Goal: Task Accomplishment & Management: Complete application form

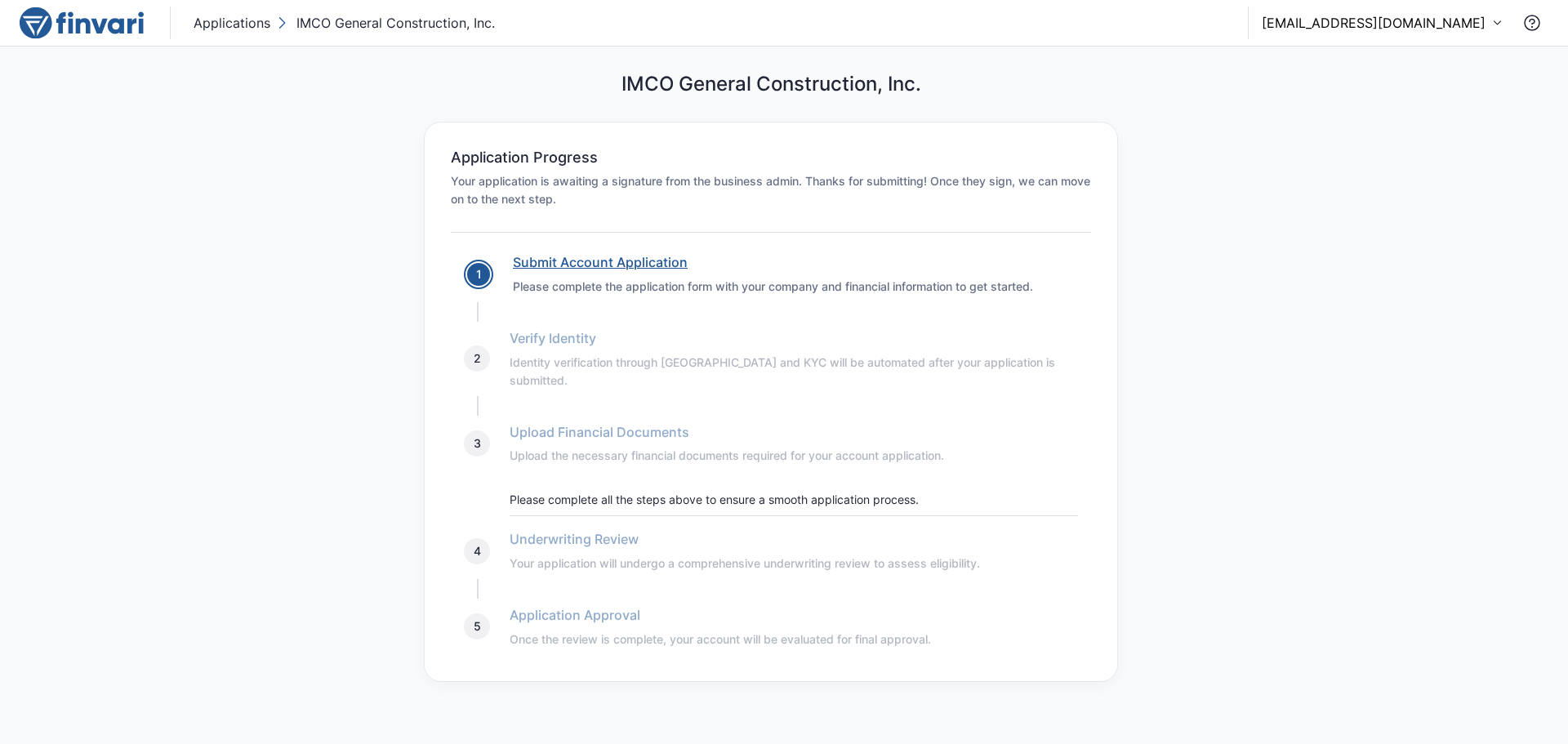
click at [615, 260] on link "Submit Account Application" at bounding box center [599, 262] width 174 height 16
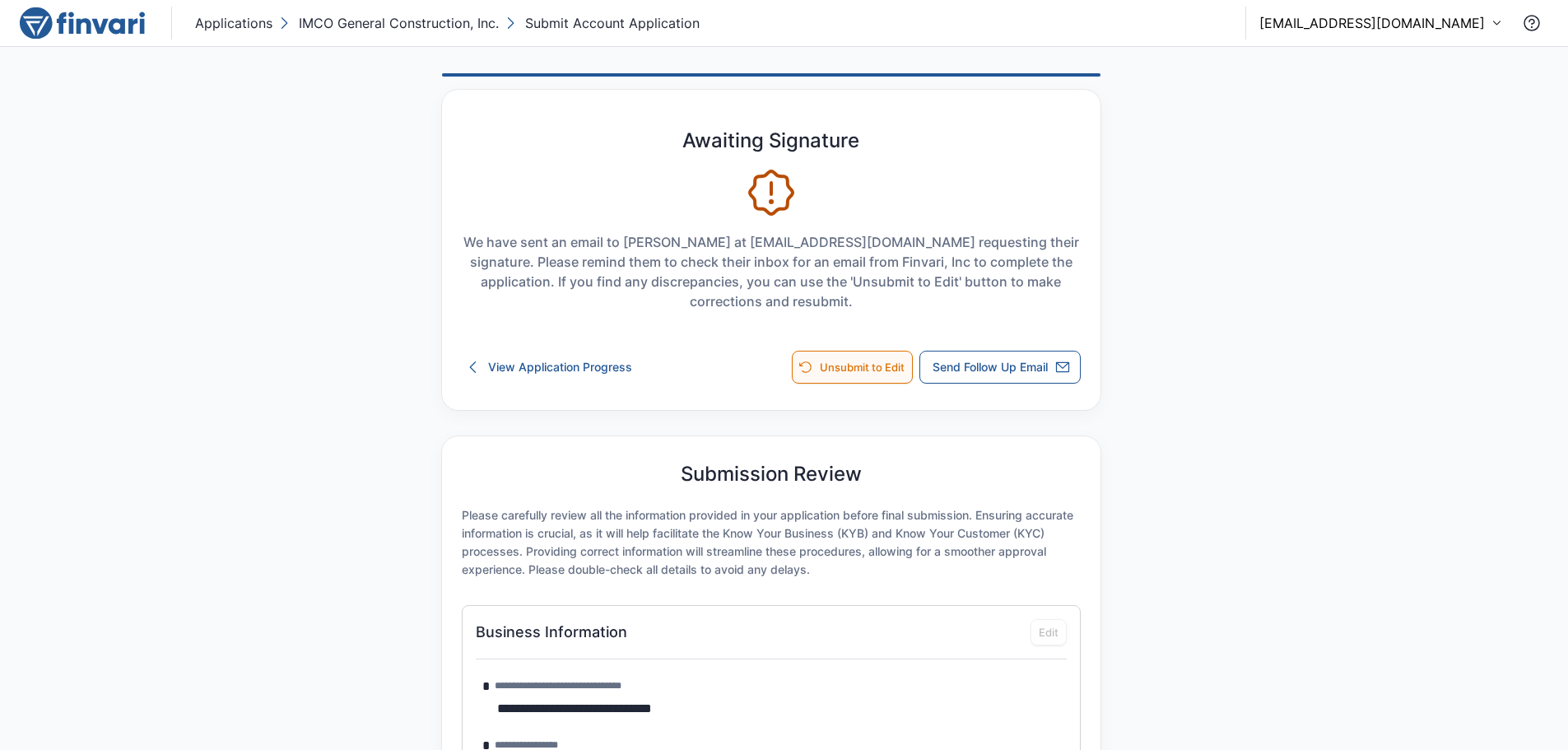
click at [876, 366] on button "Unsubmit to Edit" at bounding box center [852, 367] width 121 height 33
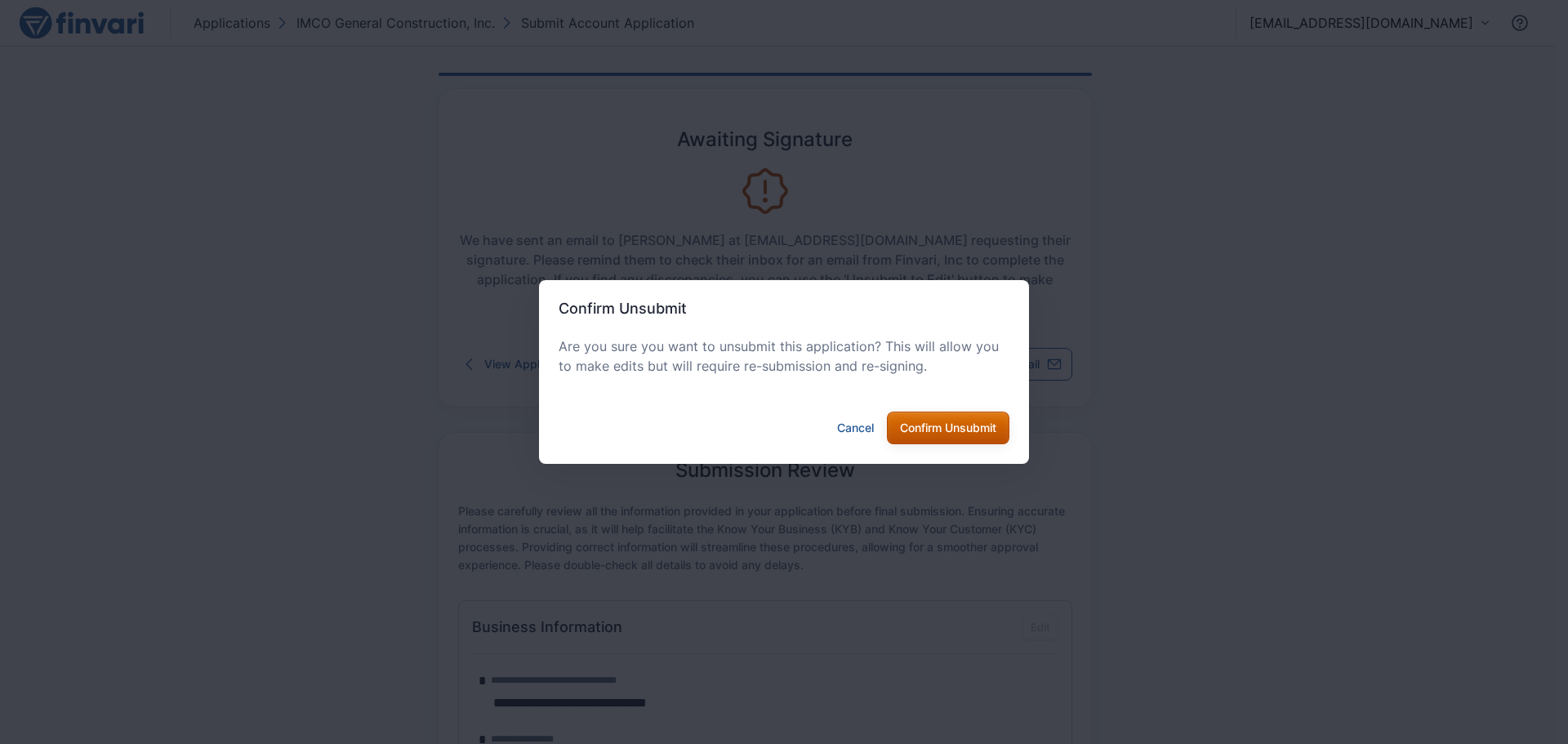
click at [936, 437] on button "Confirm Unsubmit" at bounding box center [948, 428] width 122 height 33
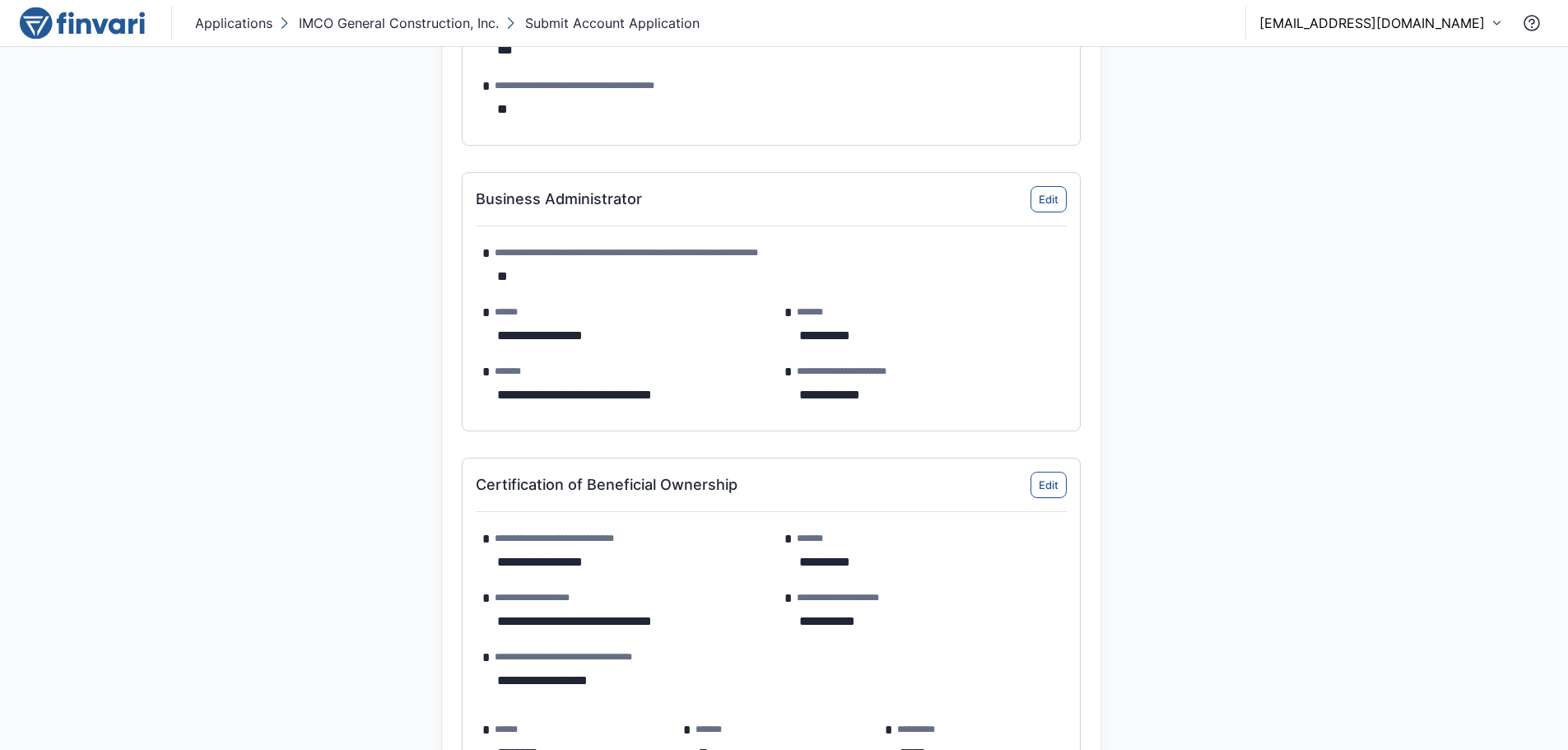
scroll to position [1483, 0]
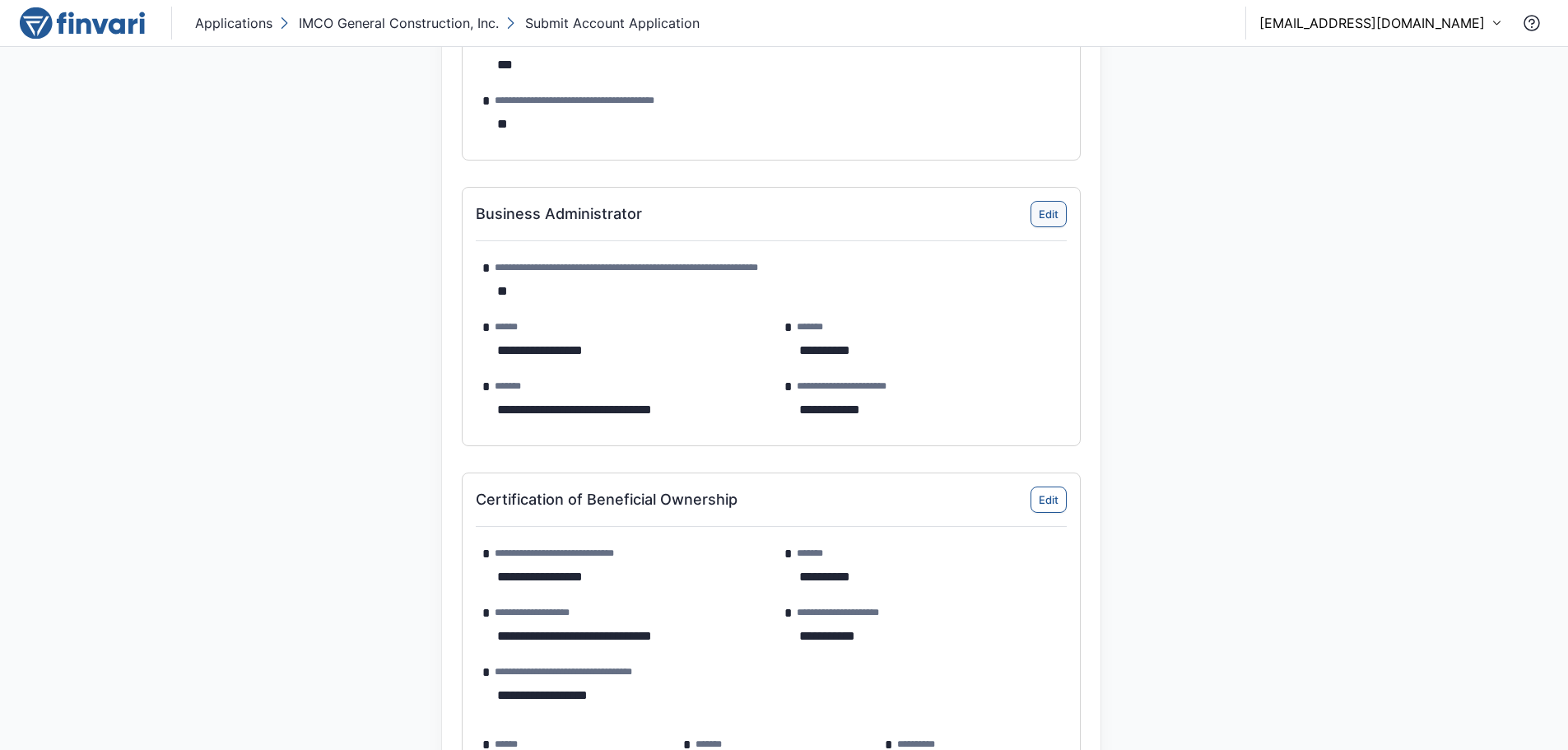
click at [1052, 215] on button "Edit" at bounding box center [1049, 214] width 36 height 26
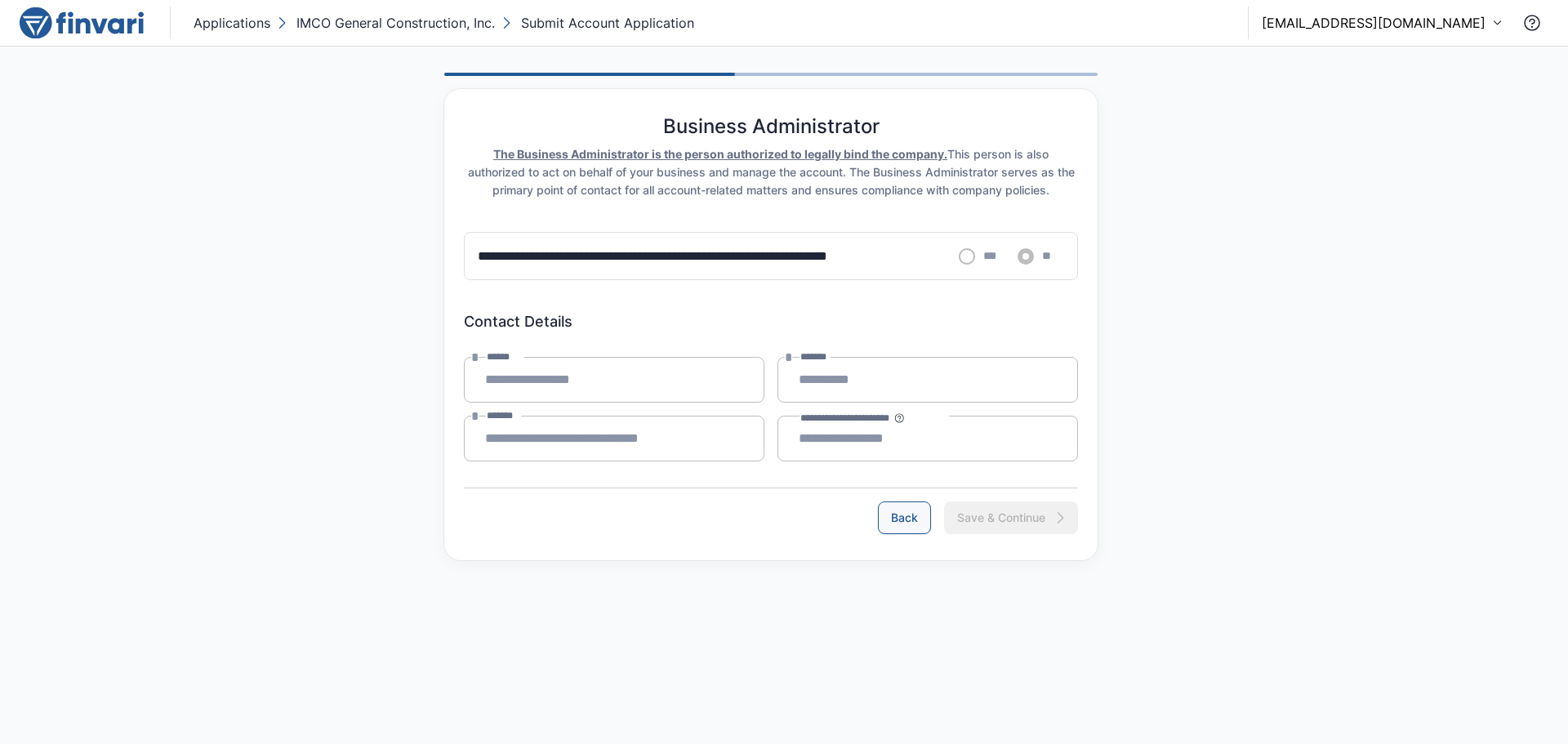
click at [908, 525] on button "Back" at bounding box center [903, 518] width 53 height 33
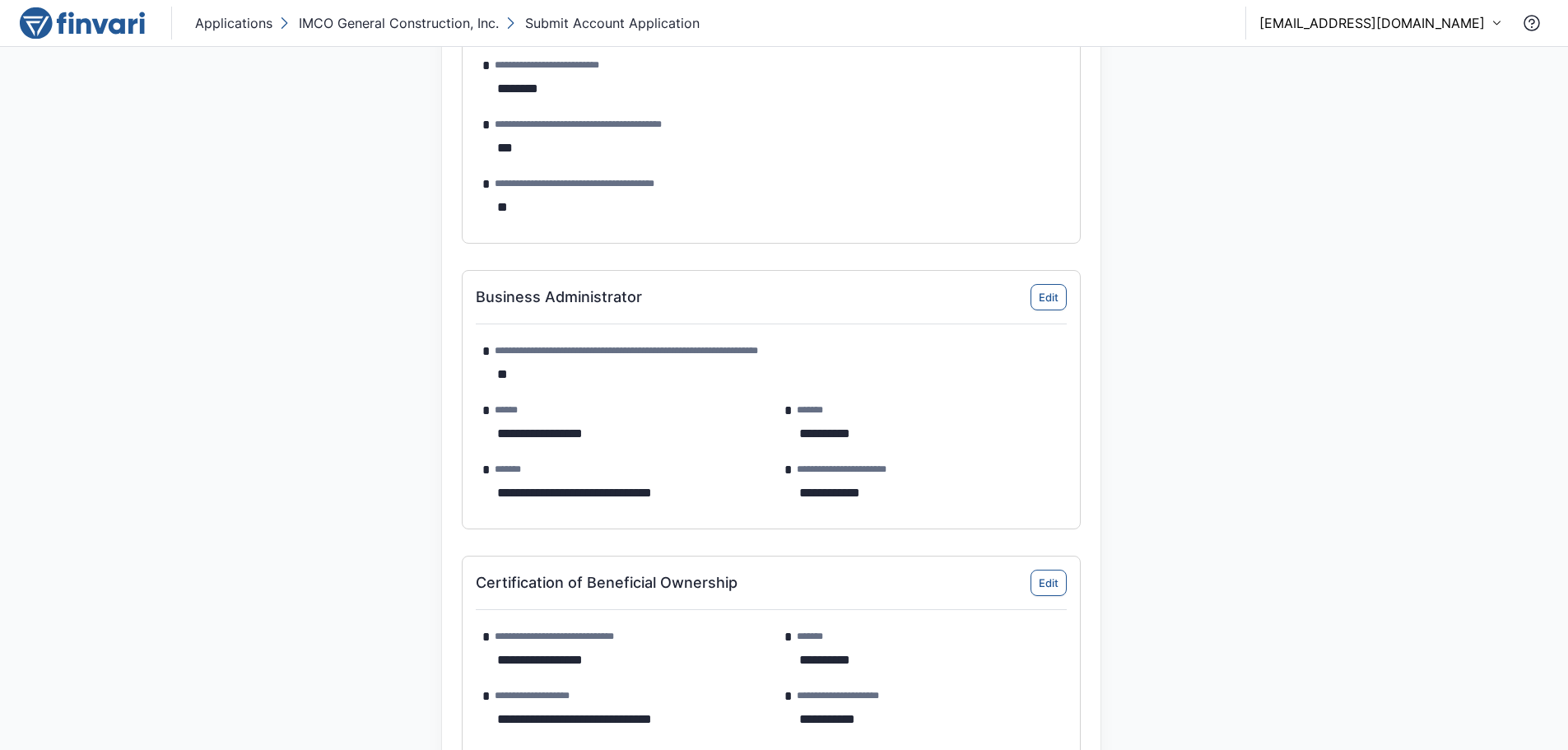
scroll to position [1400, 0]
click at [531, 427] on div "**********" at bounding box center [620, 431] width 289 height 46
click at [1066, 290] on button "Edit" at bounding box center [1049, 296] width 36 height 26
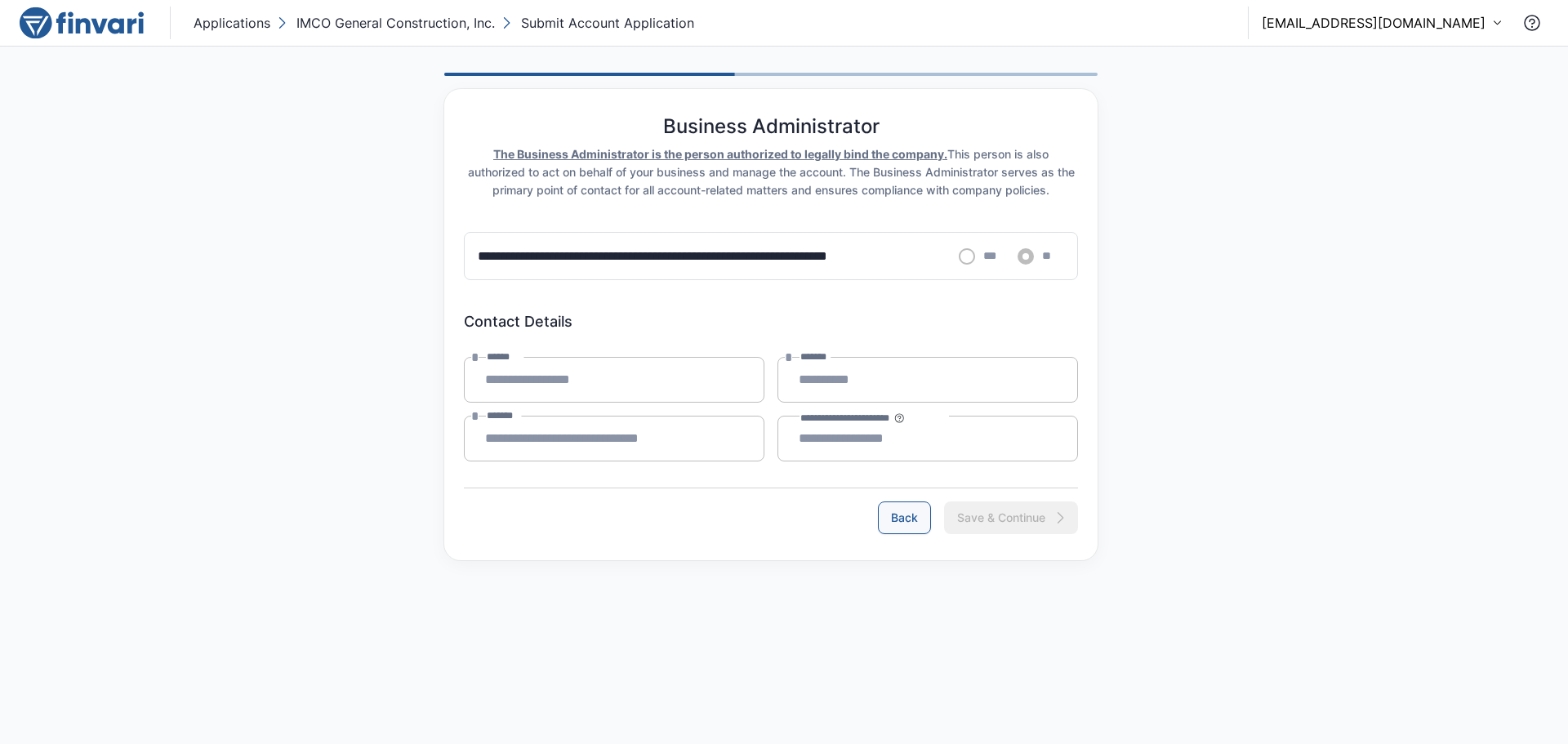
click at [921, 524] on button "Back" at bounding box center [903, 518] width 53 height 33
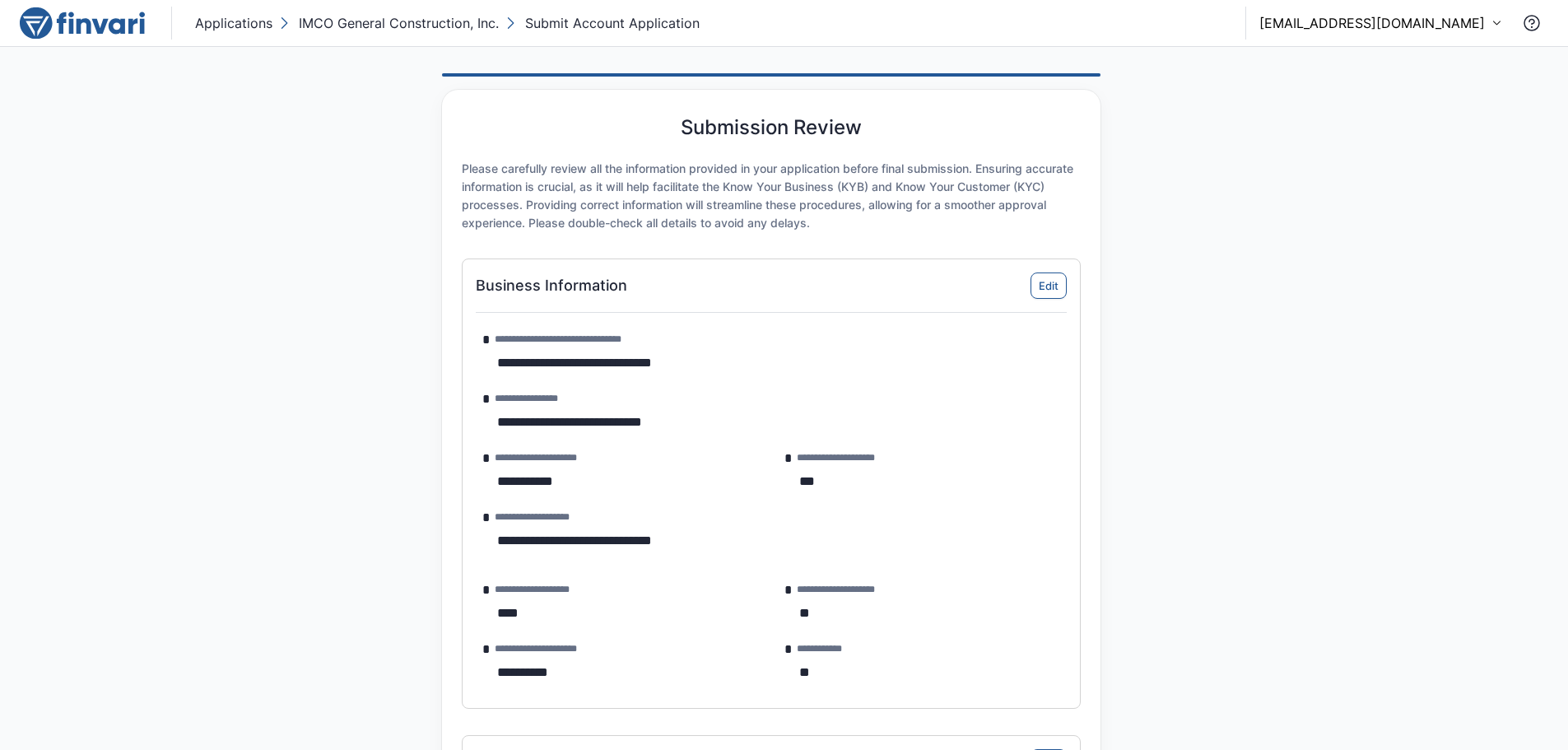
click at [1495, 28] on icon at bounding box center [1496, 22] width 11 height 11
click at [1469, 86] on p "[EMAIL_ADDRESS][DOMAIN_NAME]" at bounding box center [1386, 95] width 203 height 18
click at [1531, 24] on div at bounding box center [784, 375] width 1568 height 750
click at [1531, 24] on icon "Contact Support" at bounding box center [1532, 23] width 19 height 19
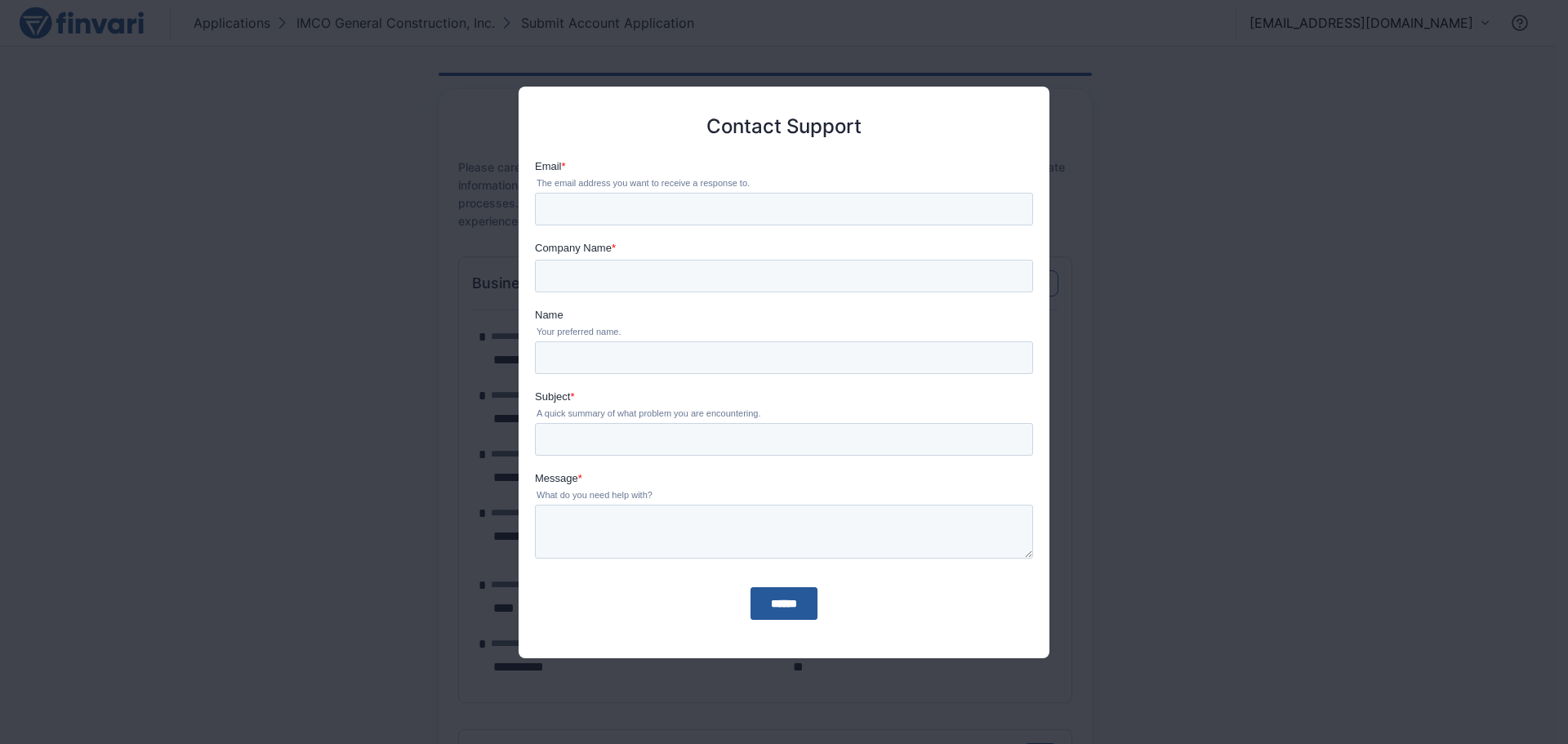
click at [1304, 470] on div at bounding box center [784, 372] width 1568 height 744
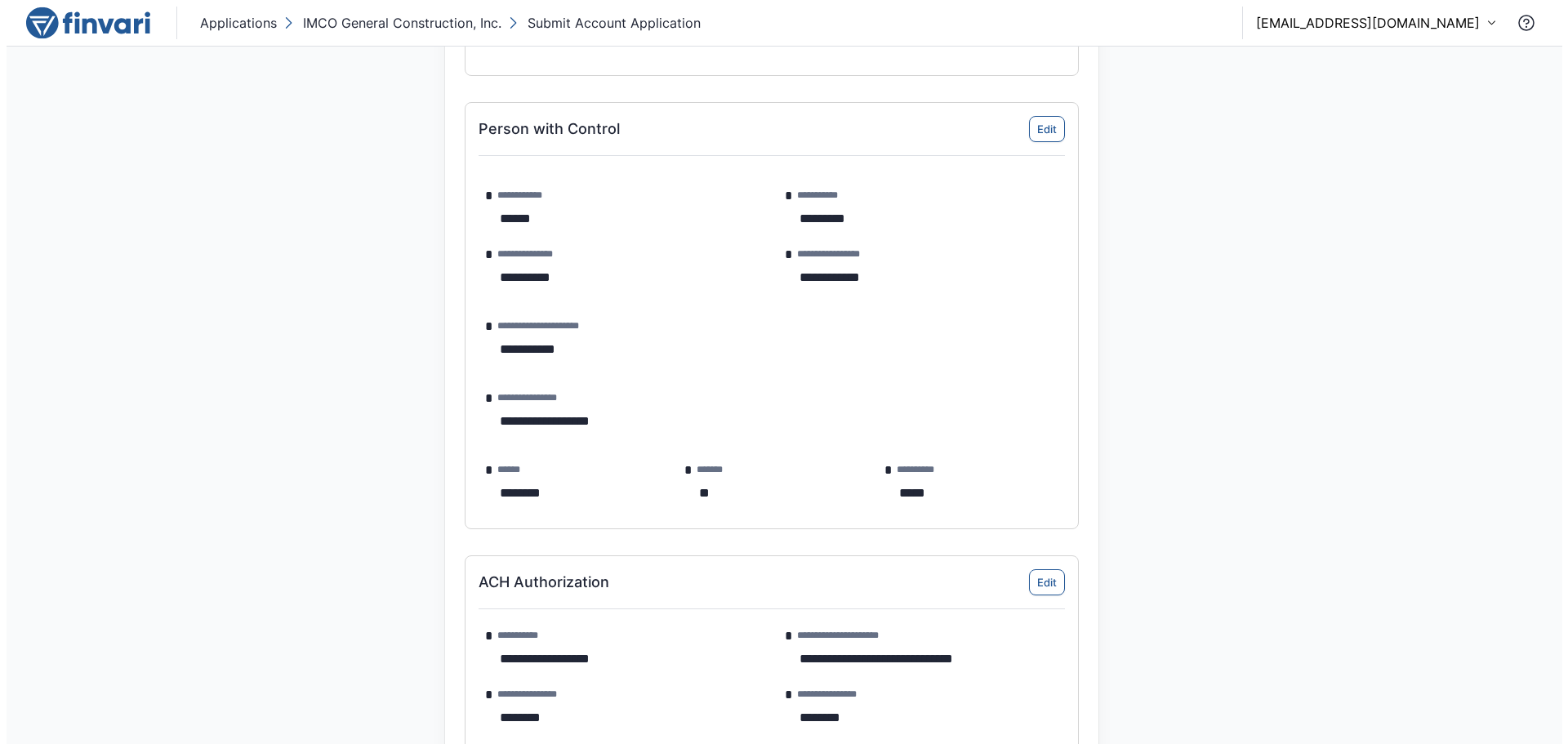
scroll to position [2997, 0]
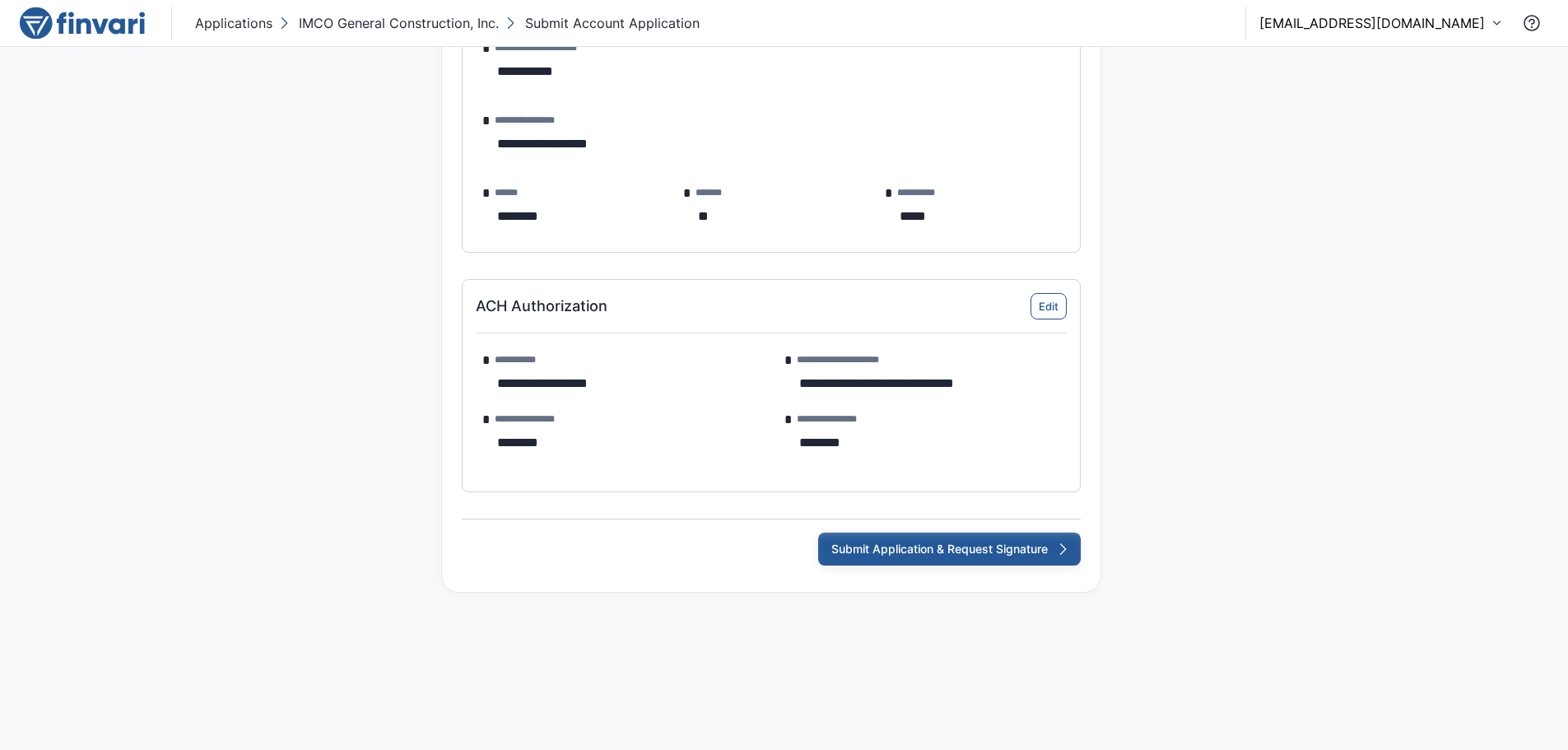
click at [988, 551] on button "Submit Application & Request Signature" at bounding box center [950, 550] width 262 height 33
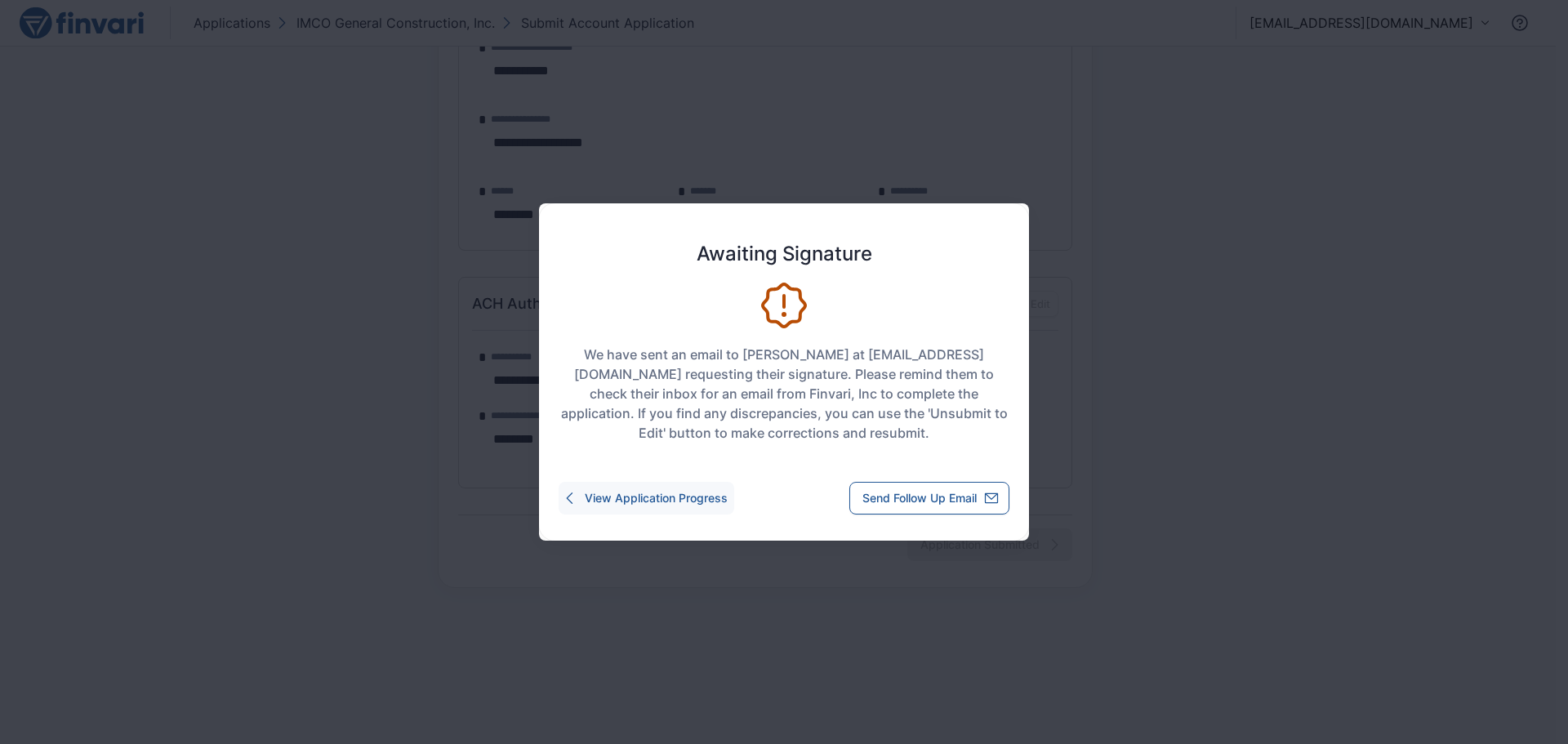
click at [679, 504] on button "View Application Progress" at bounding box center [646, 498] width 175 height 33
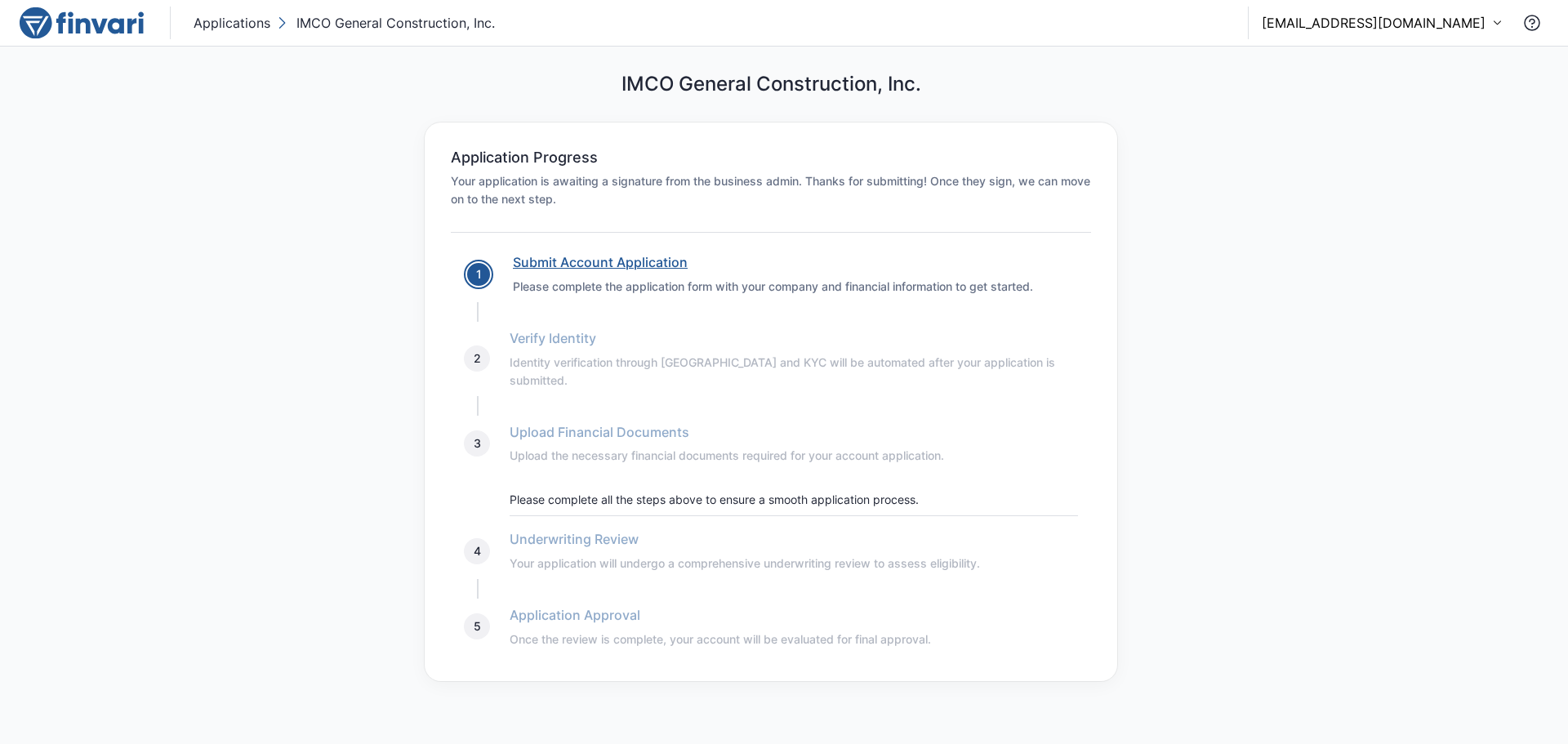
click at [656, 259] on link "Submit Account Application" at bounding box center [599, 262] width 174 height 16
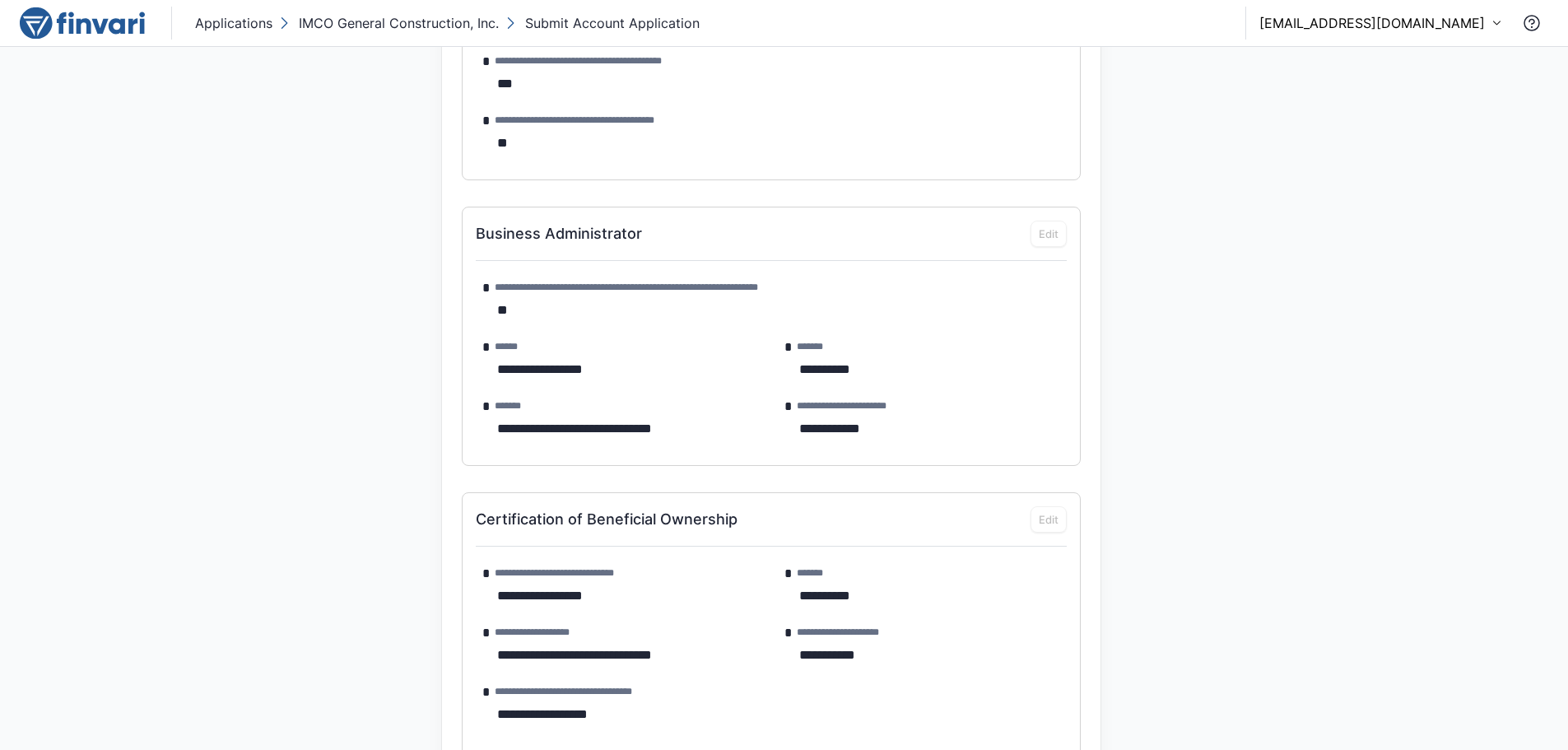
scroll to position [1803, 0]
